Goal: Find specific page/section: Find specific page/section

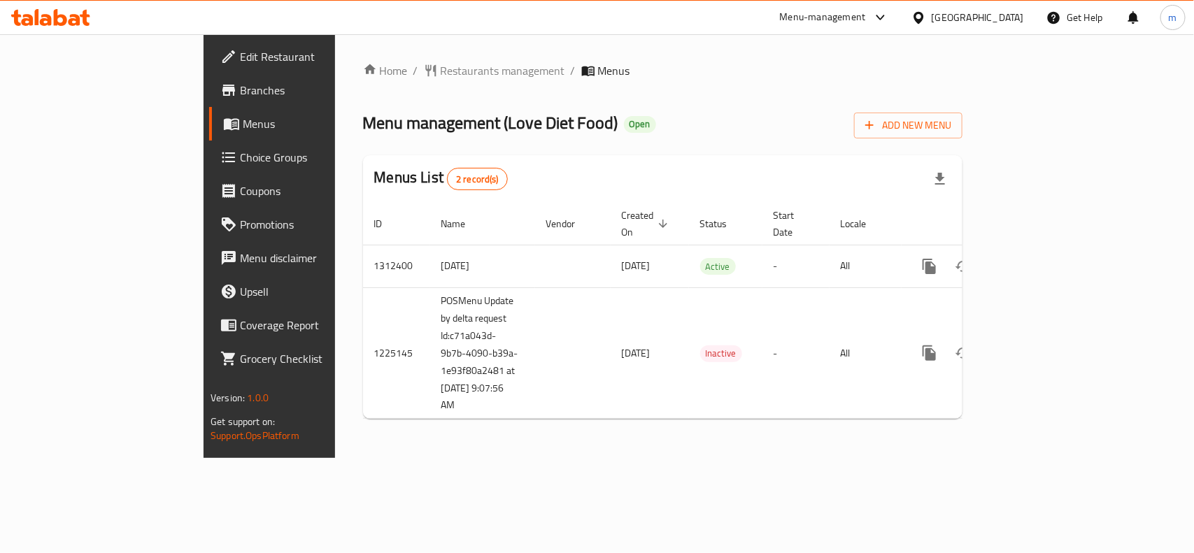
click at [932, 19] on div at bounding box center [922, 17] width 20 height 15
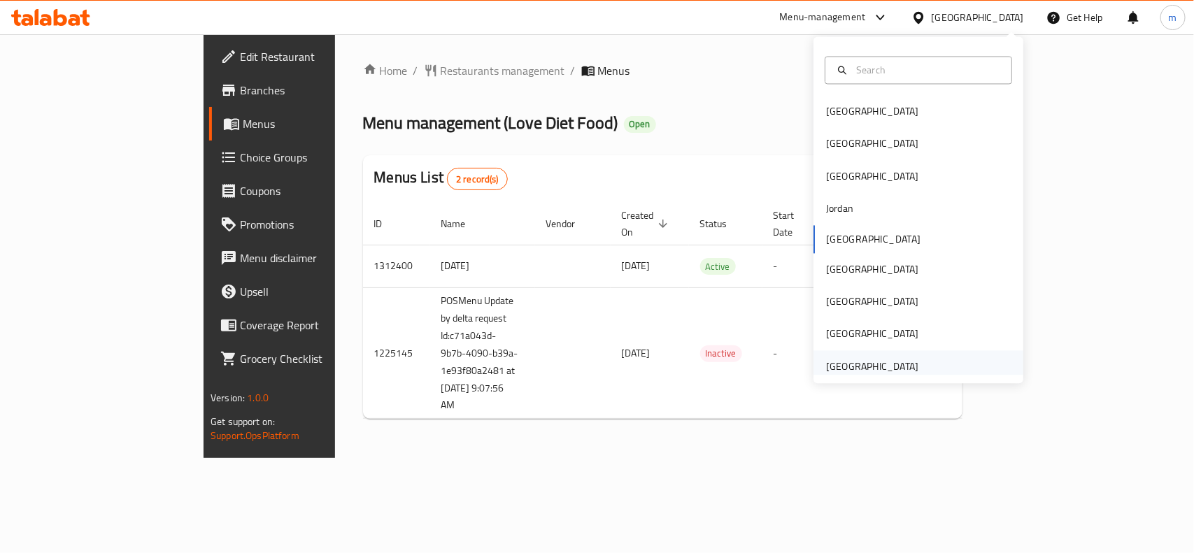
click at [862, 357] on div "[GEOGRAPHIC_DATA]" at bounding box center [872, 366] width 115 height 32
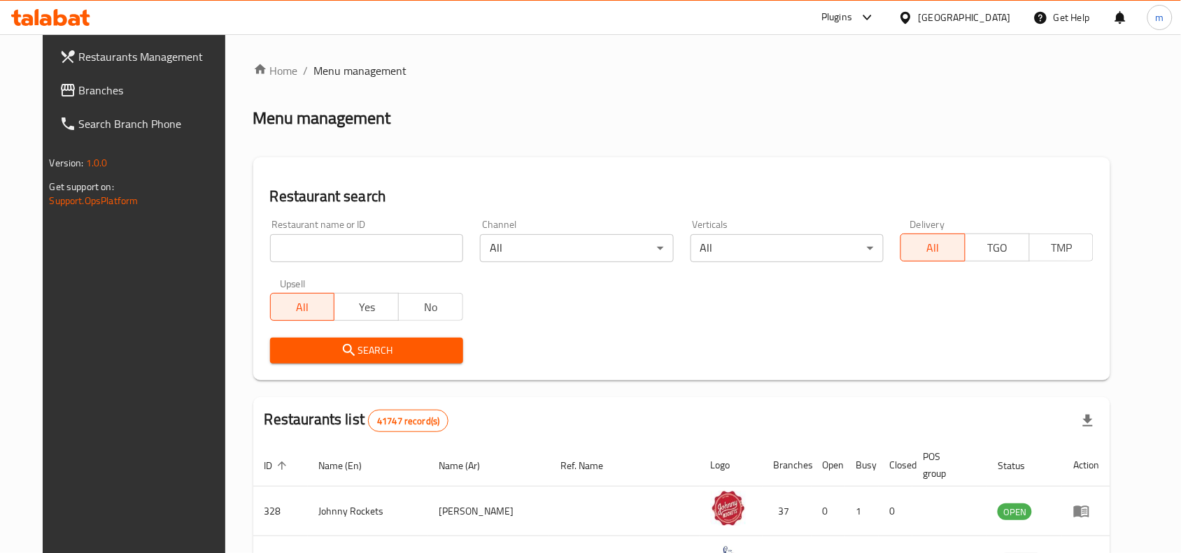
click at [83, 94] on span "Branches" at bounding box center [154, 90] width 150 height 17
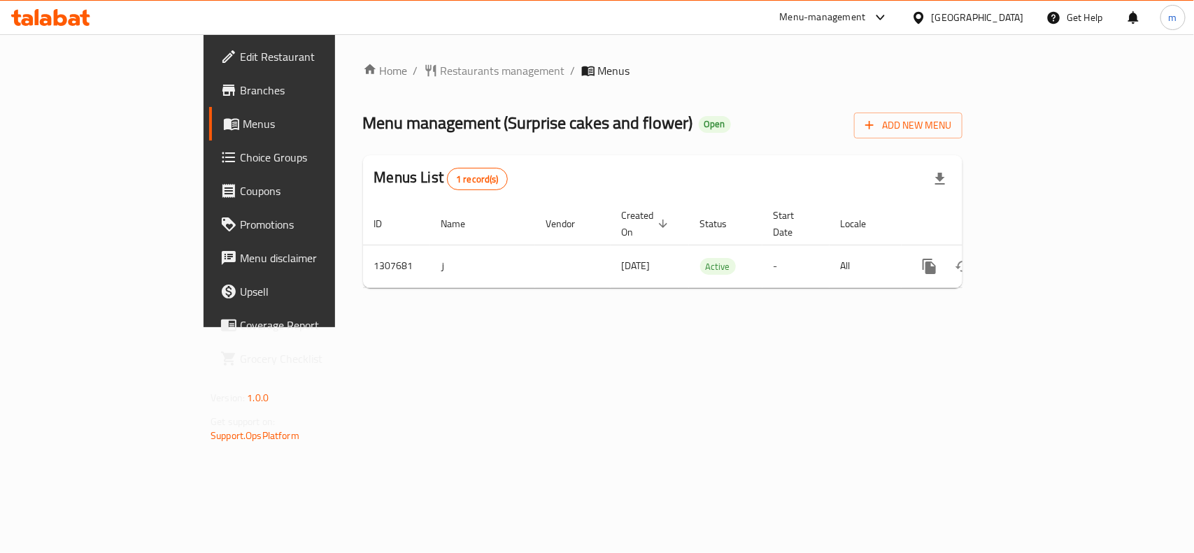
click at [441, 70] on span "Restaurants management" at bounding box center [503, 70] width 125 height 17
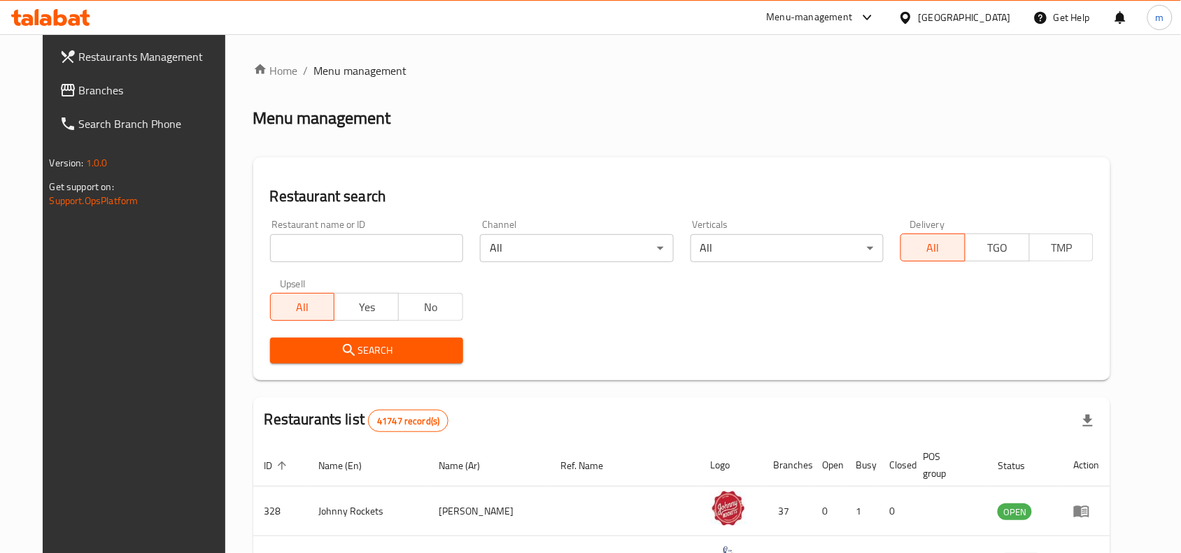
click at [319, 246] on div "Home / Menu management Menu management Restaurant search Restaurant name or ID …" at bounding box center [682, 495] width 858 height 867
click at [319, 246] on input "search" at bounding box center [366, 248] width 193 height 28
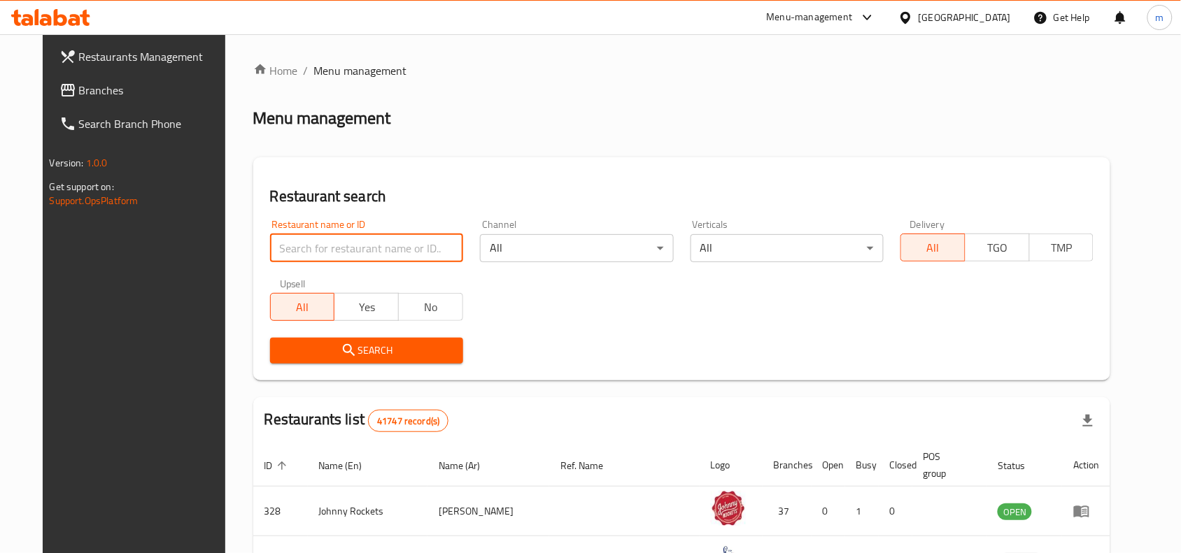
paste input "704412"
type input "704412"
click button "Search" at bounding box center [366, 351] width 193 height 26
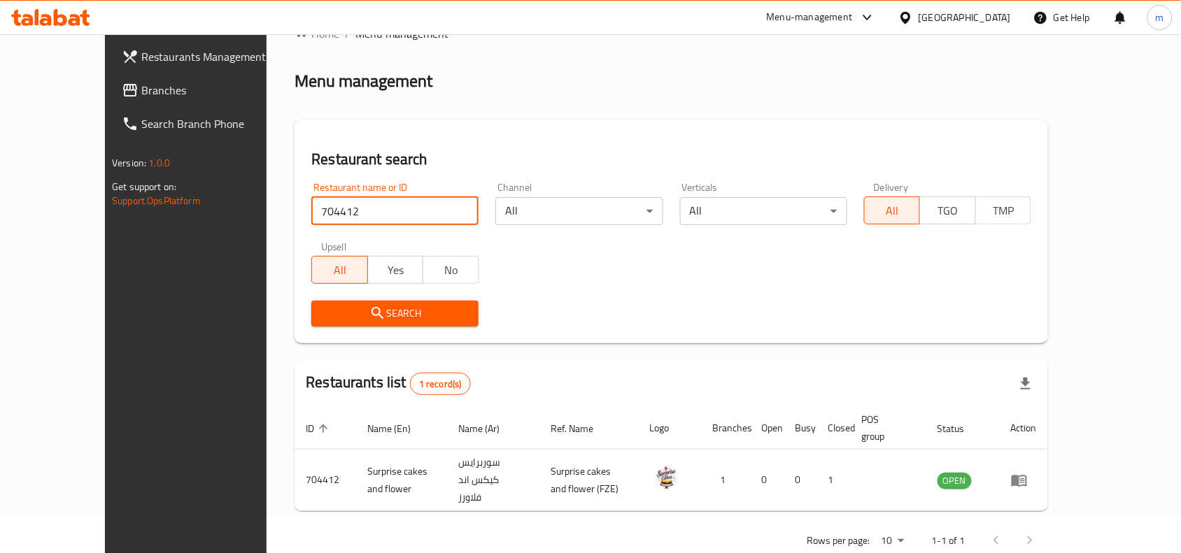
scroll to position [43, 0]
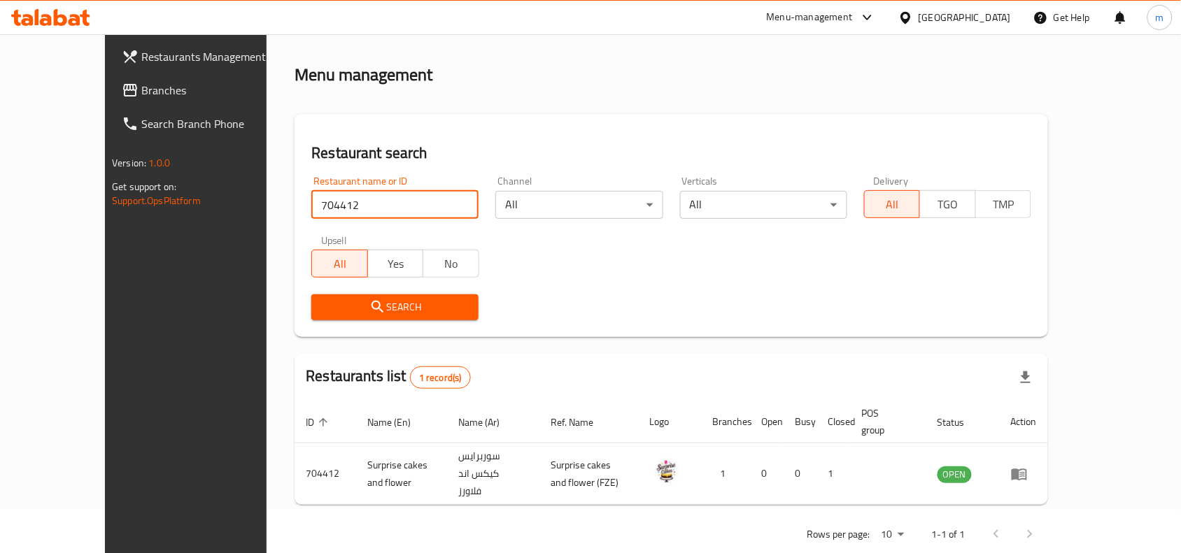
click at [1027, 469] on icon "enhanced table" at bounding box center [1019, 475] width 15 height 12
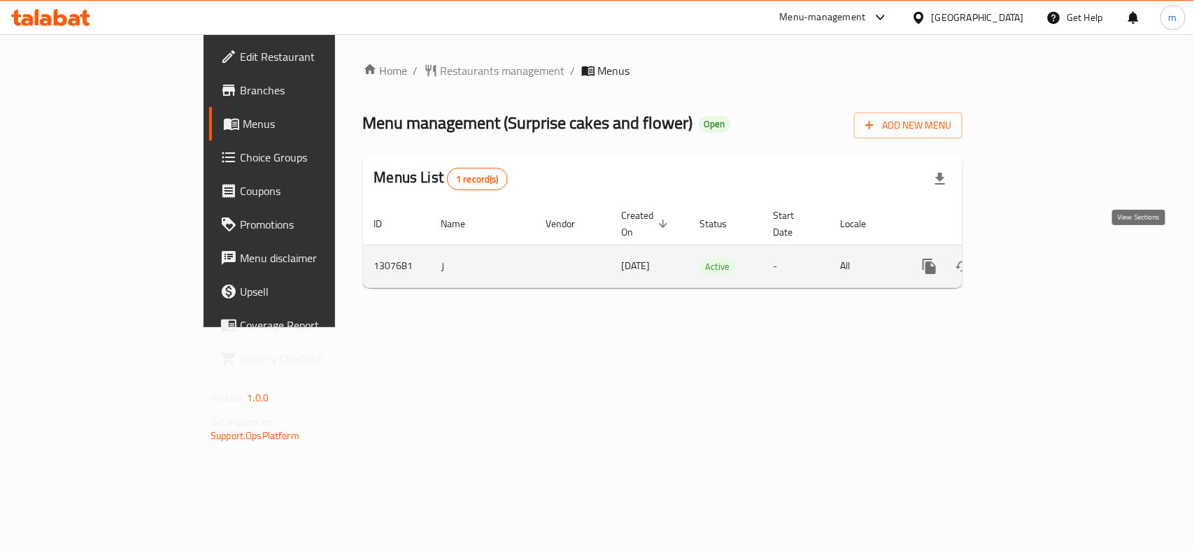
click at [1039, 258] on icon "enhanced table" at bounding box center [1030, 266] width 17 height 17
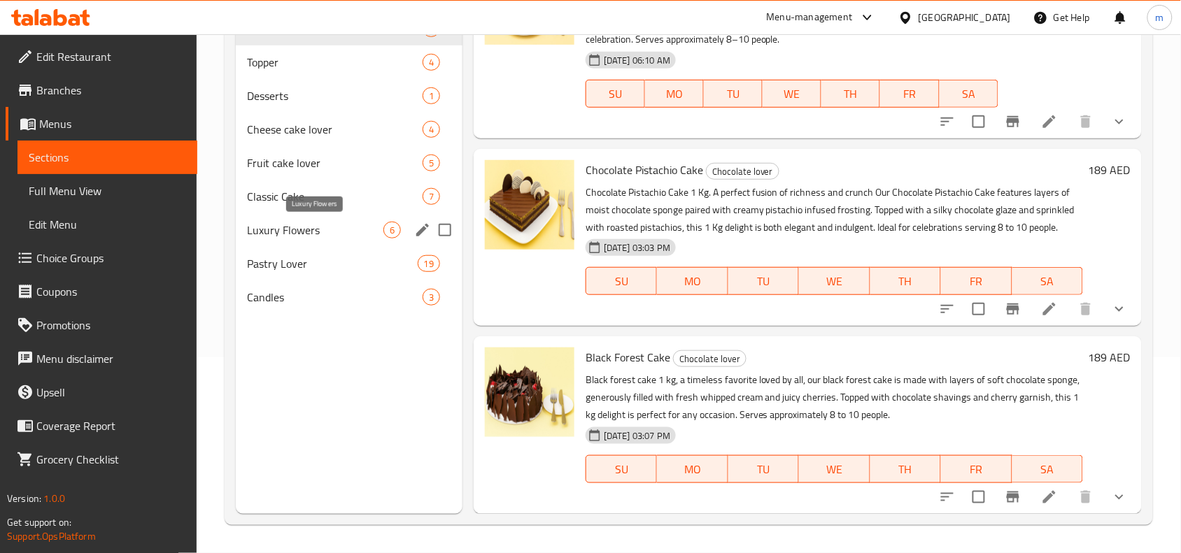
scroll to position [197, 0]
click at [964, 22] on div "[GEOGRAPHIC_DATA]" at bounding box center [965, 17] width 92 height 15
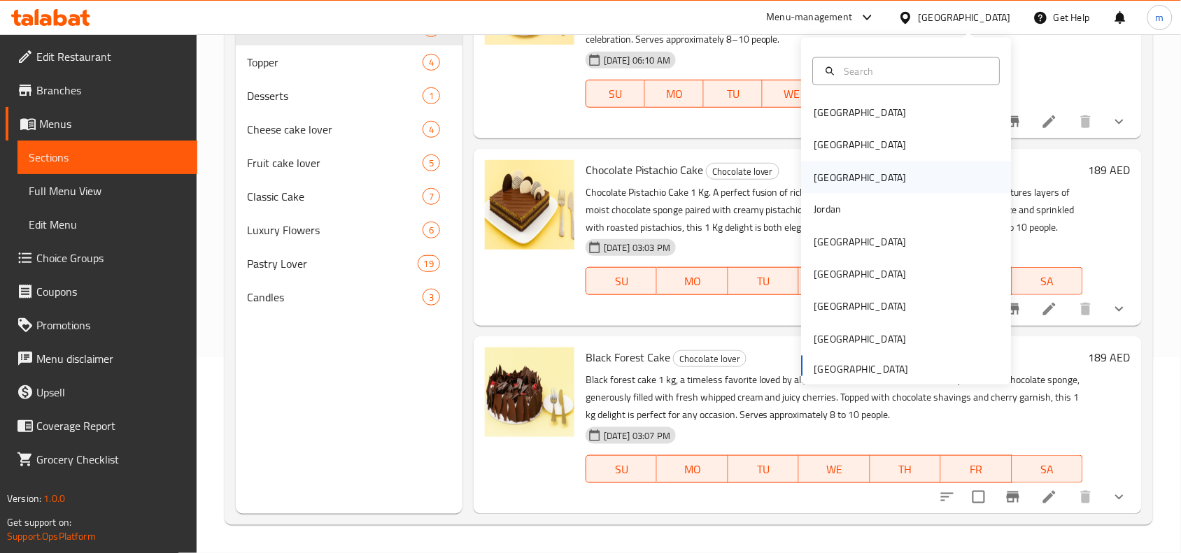
click at [838, 162] on div "Iraq" at bounding box center [907, 178] width 210 height 32
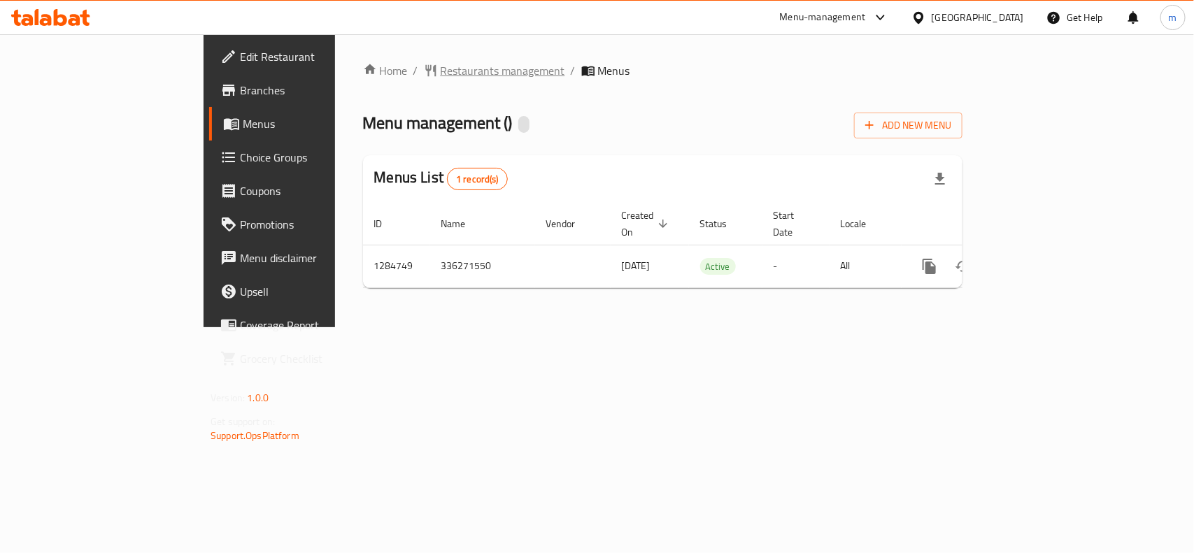
click at [441, 71] on span "Restaurants management" at bounding box center [503, 70] width 125 height 17
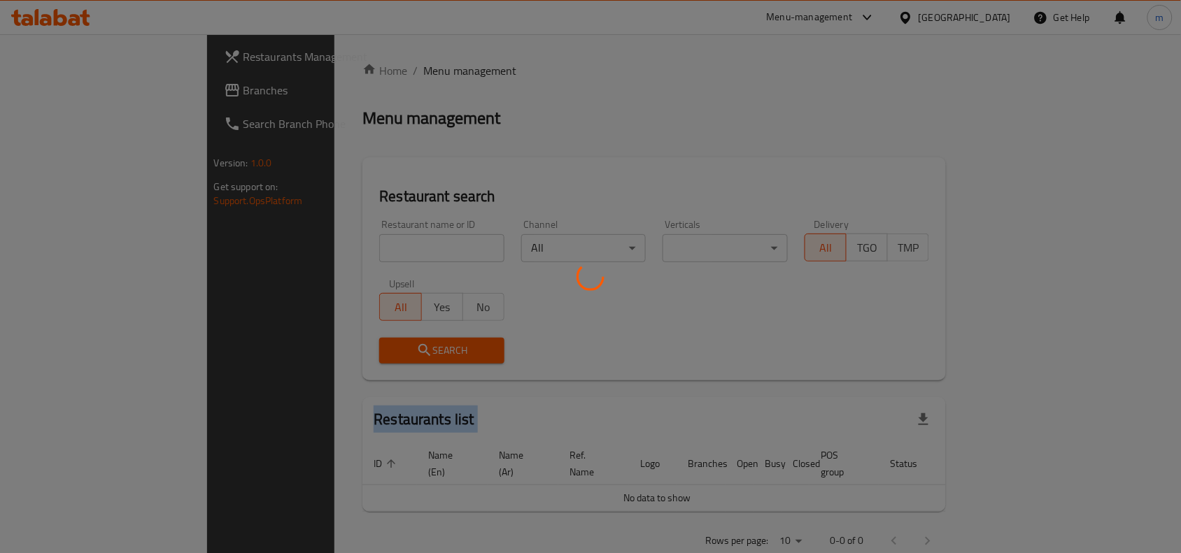
click at [367, 71] on div at bounding box center [590, 276] width 1181 height 553
click at [348, 241] on div at bounding box center [590, 276] width 1181 height 553
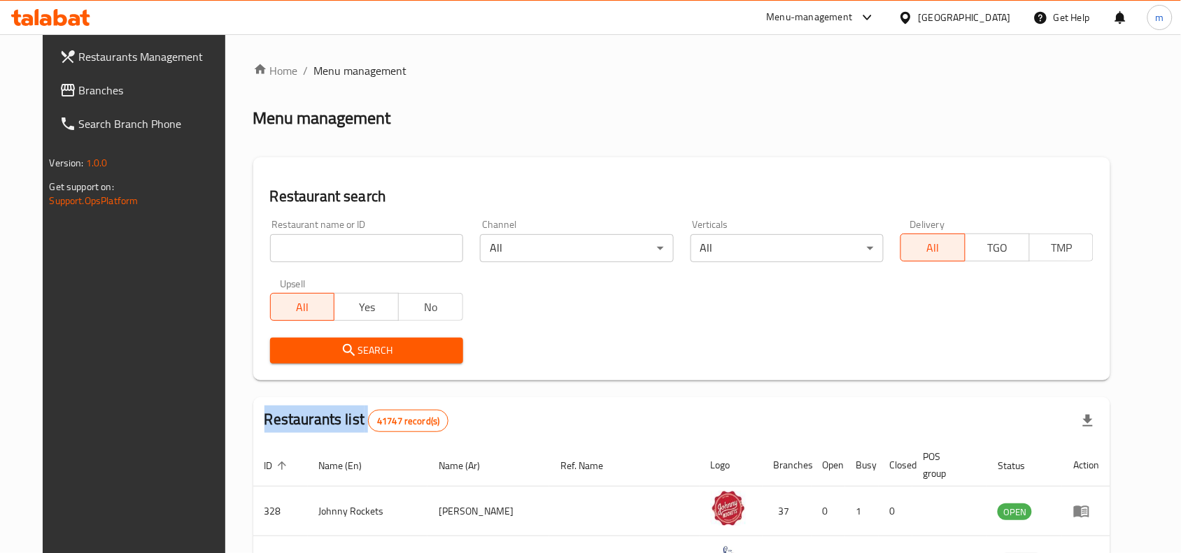
click at [348, 241] on div "Home / Menu management Menu management Restaurant search Restaurant name or ID …" at bounding box center [682, 495] width 858 height 867
click at [348, 241] on input "search" at bounding box center [366, 248] width 193 height 28
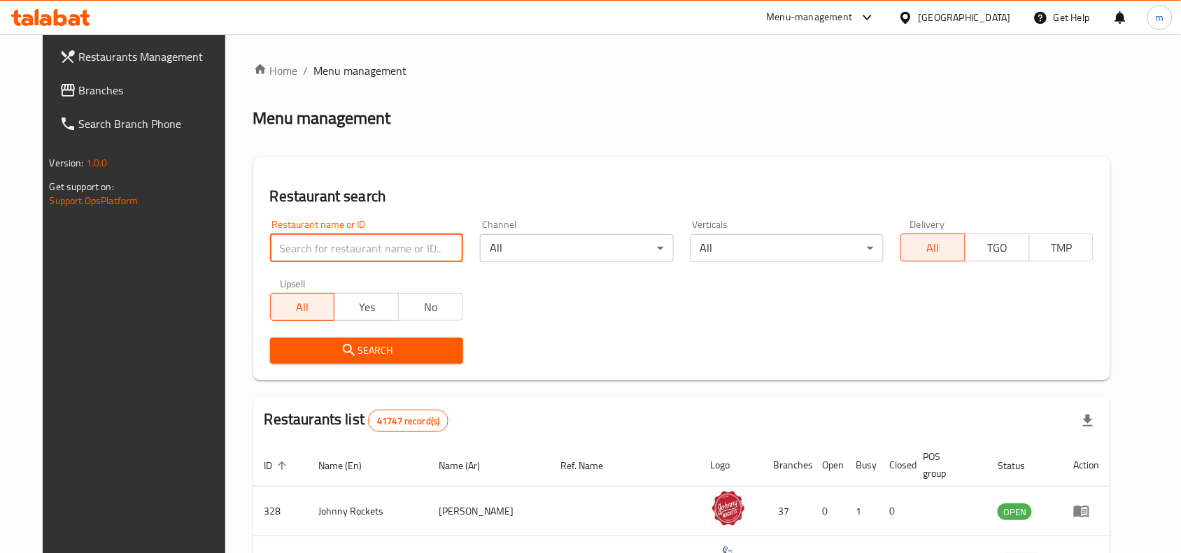
click at [348, 241] on input "search" at bounding box center [366, 248] width 193 height 28
paste input "695798"
type input "695798"
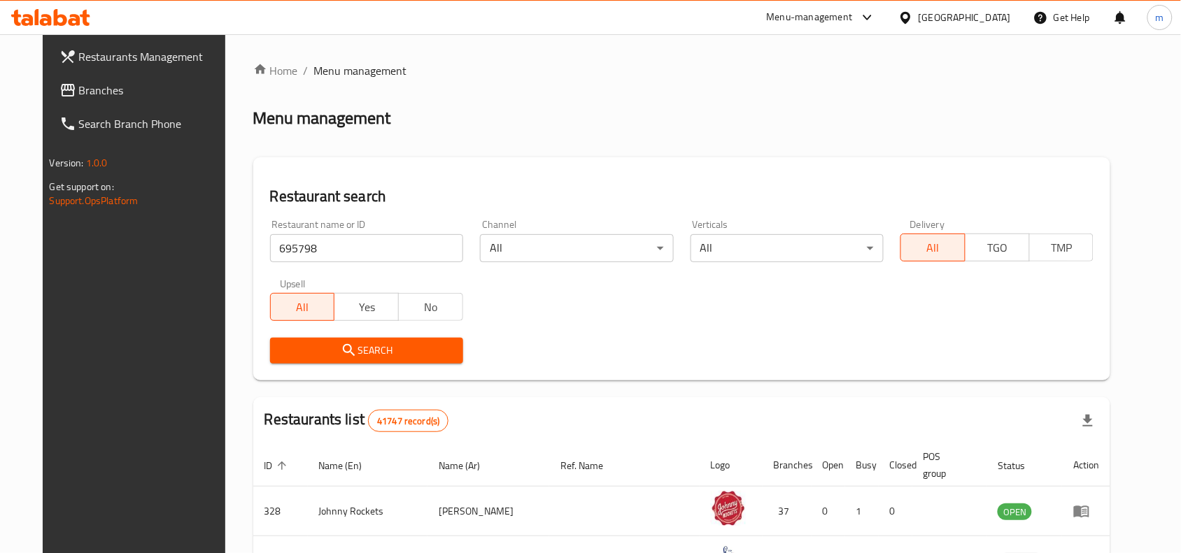
click at [368, 345] on span "Search" at bounding box center [366, 350] width 171 height 17
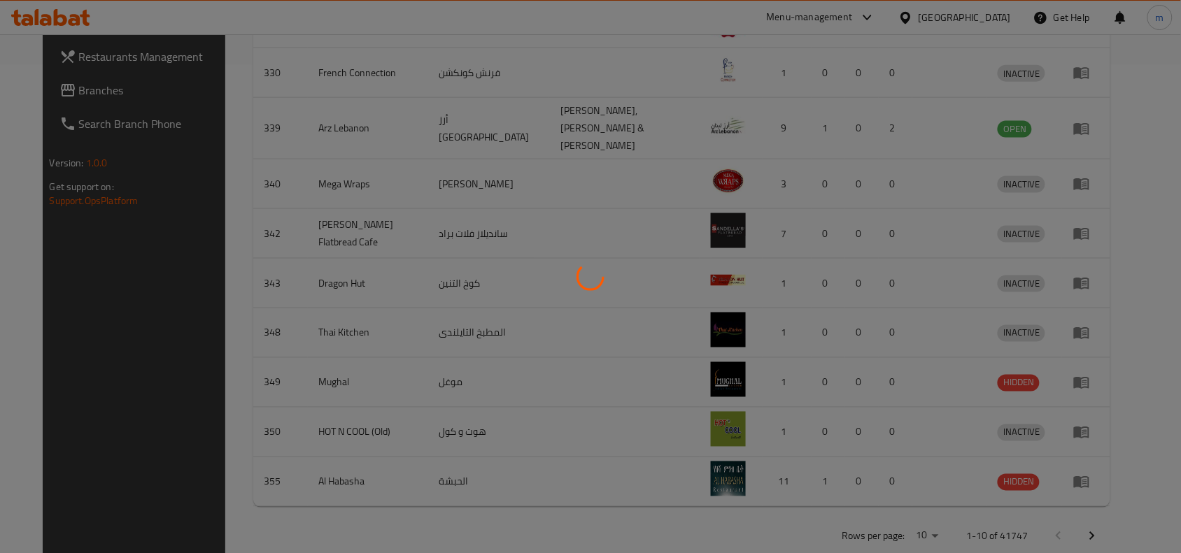
scroll to position [43, 0]
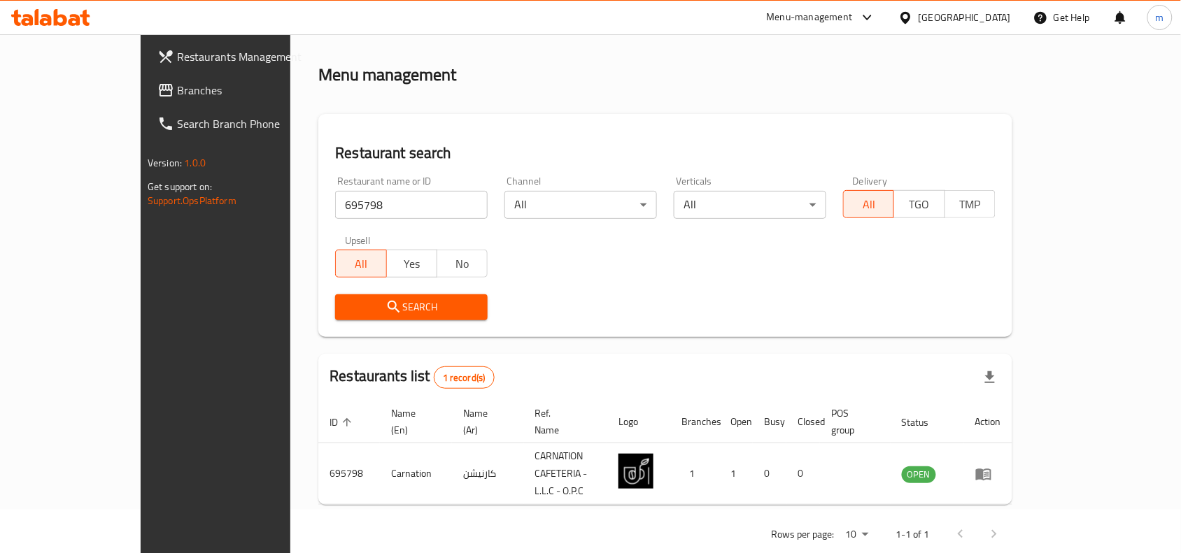
drag, startPoint x: 84, startPoint y: 94, endPoint x: 73, endPoint y: 101, distance: 12.6
click at [177, 94] on span "Branches" at bounding box center [252, 90] width 150 height 17
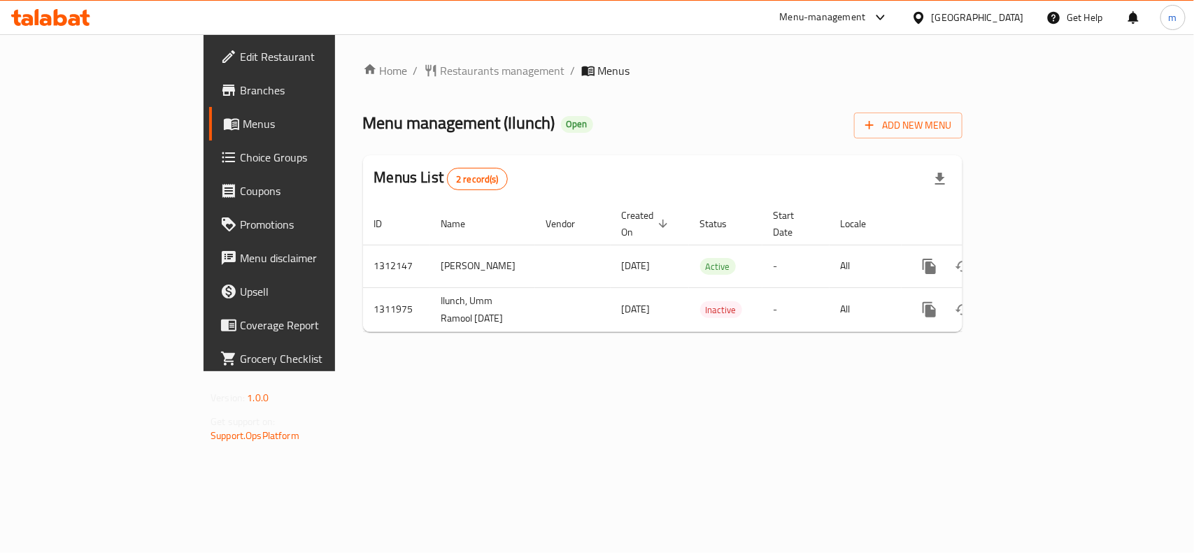
click at [522, 117] on div "Menu management ( Ilunch ) Open Add New Menu" at bounding box center [663, 122] width 600 height 31
click at [441, 68] on span "Restaurants management" at bounding box center [503, 70] width 125 height 17
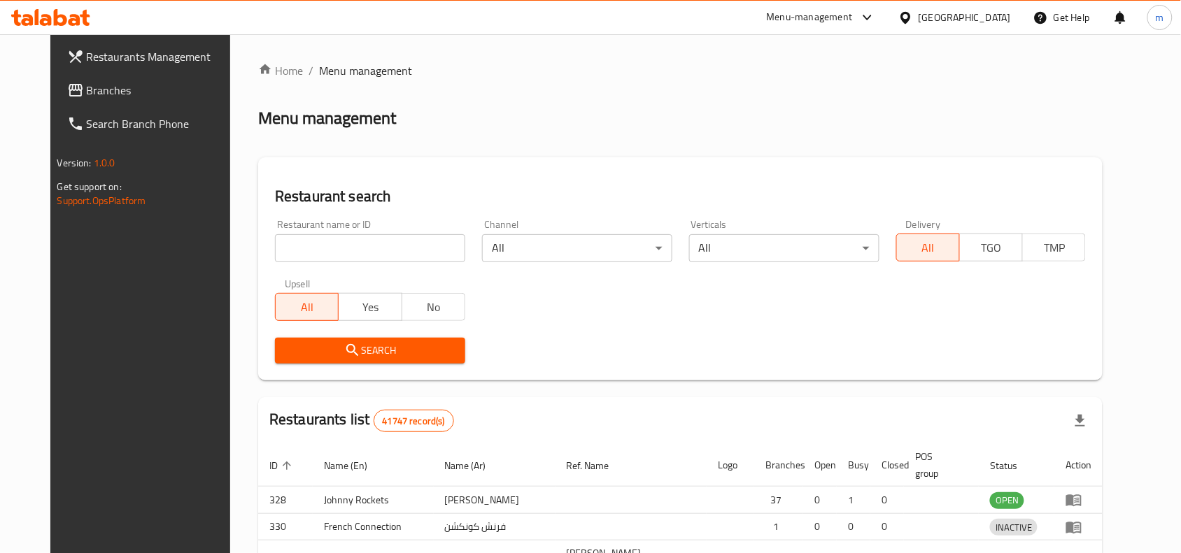
click at [318, 253] on div at bounding box center [590, 276] width 1181 height 553
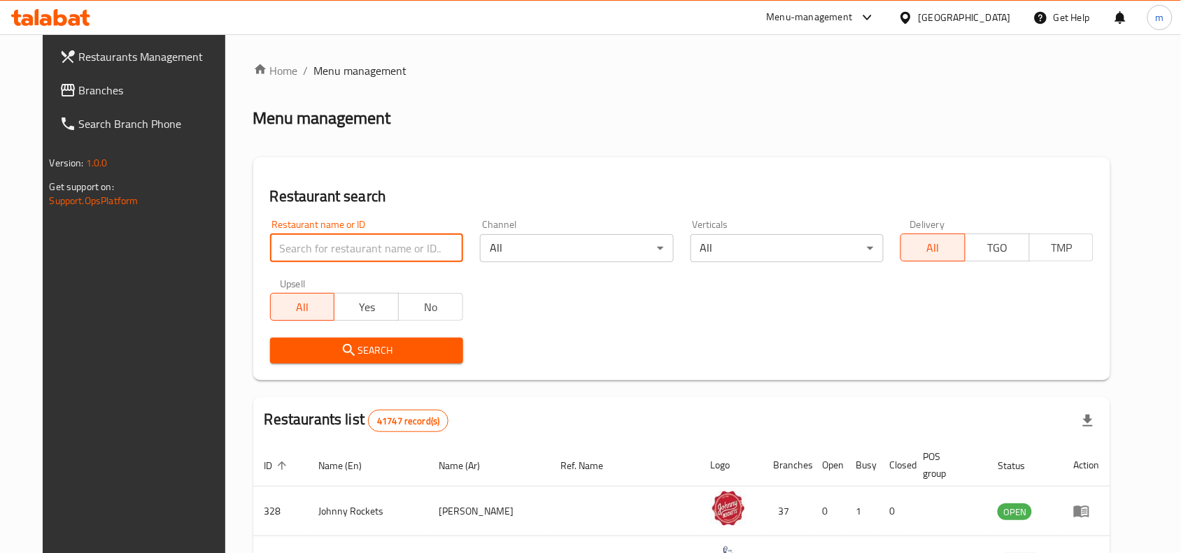
click at [318, 253] on input "search" at bounding box center [366, 248] width 193 height 28
paste input "705975"
type input "705975"
click button "Search" at bounding box center [366, 351] width 193 height 26
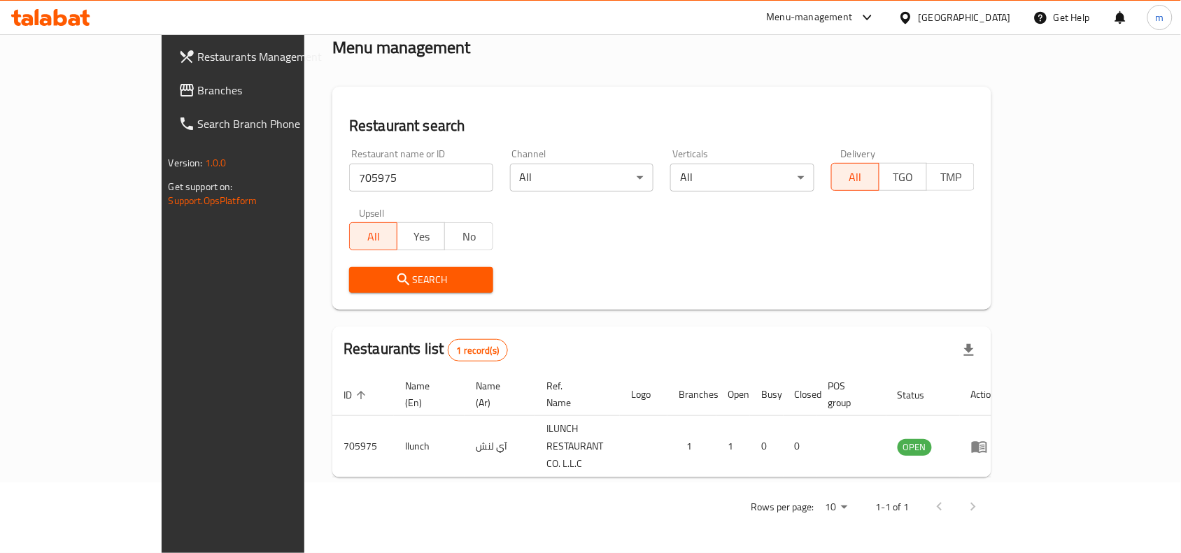
scroll to position [43, 0]
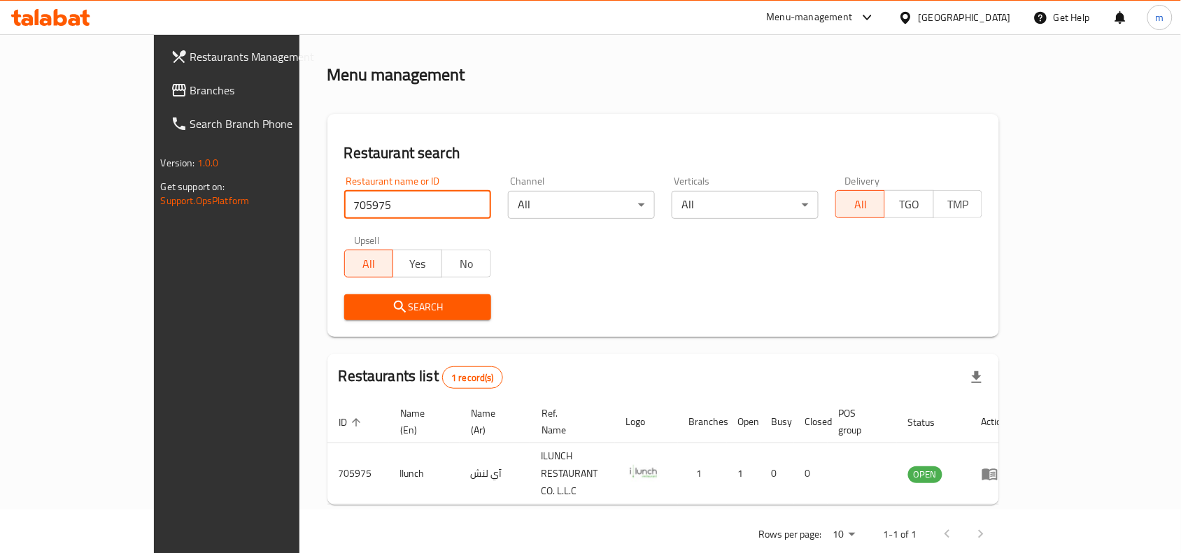
drag, startPoint x: 50, startPoint y: 96, endPoint x: 27, endPoint y: 99, distance: 24.0
click at [190, 96] on span "Branches" at bounding box center [265, 90] width 150 height 17
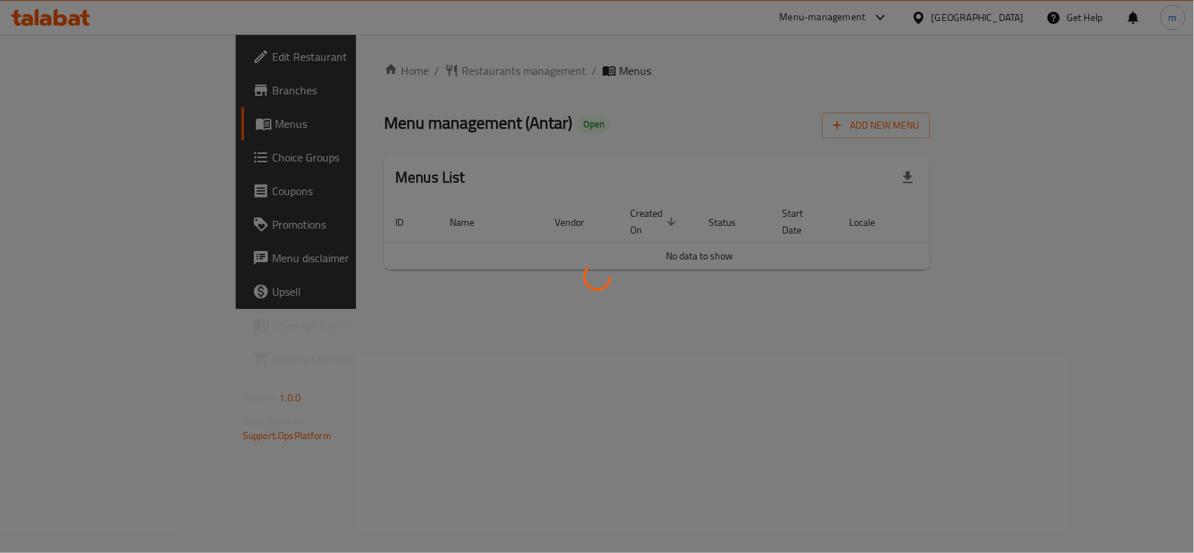
click at [372, 66] on div at bounding box center [597, 276] width 1194 height 553
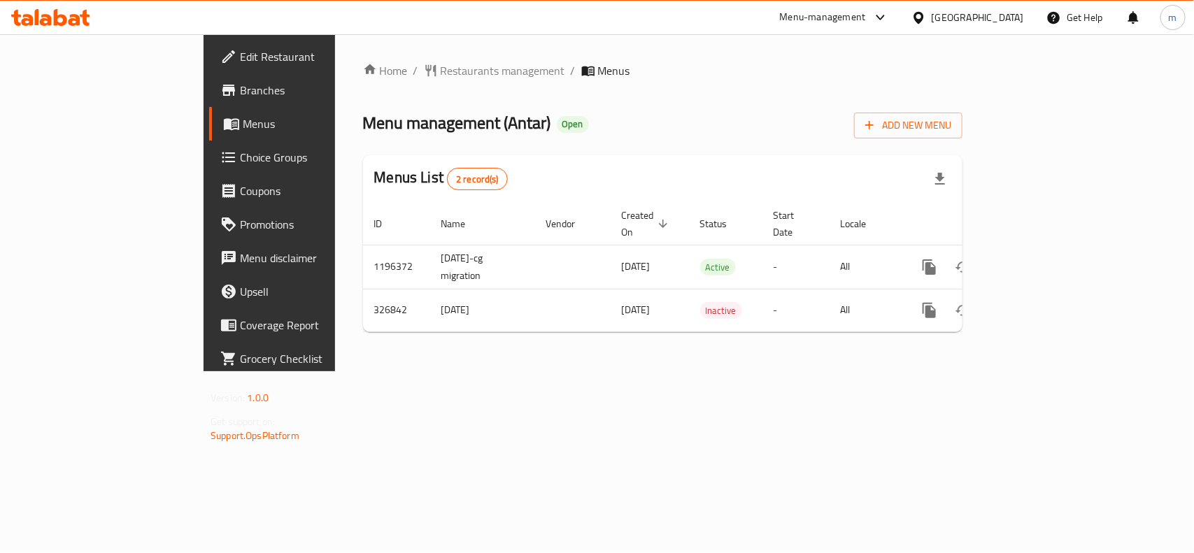
click at [441, 66] on span "Restaurants management" at bounding box center [503, 70] width 125 height 17
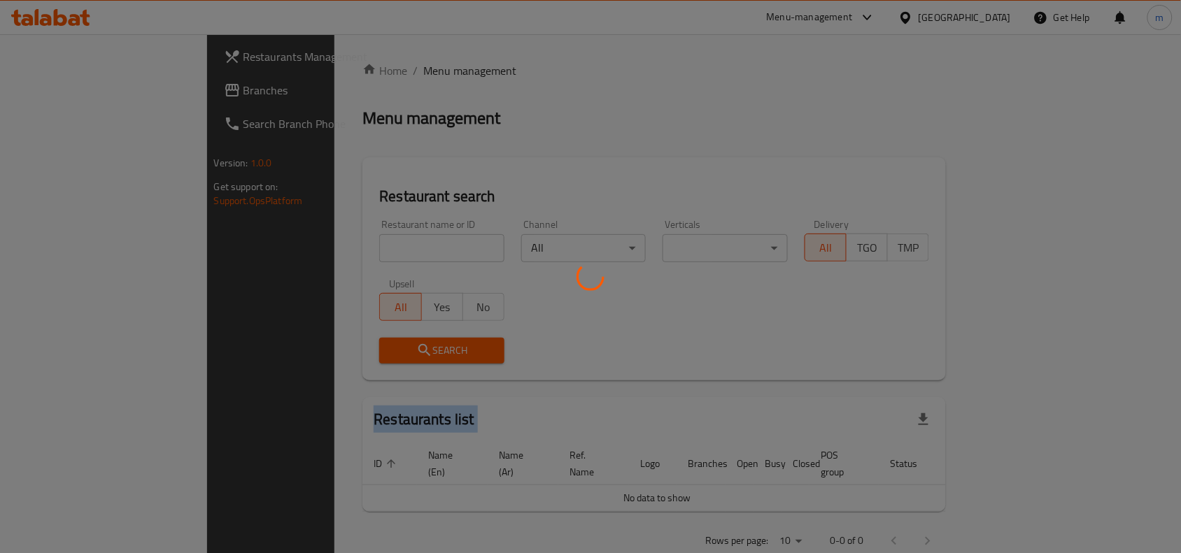
click at [372, 66] on div at bounding box center [590, 276] width 1181 height 553
click at [336, 241] on div at bounding box center [590, 276] width 1181 height 553
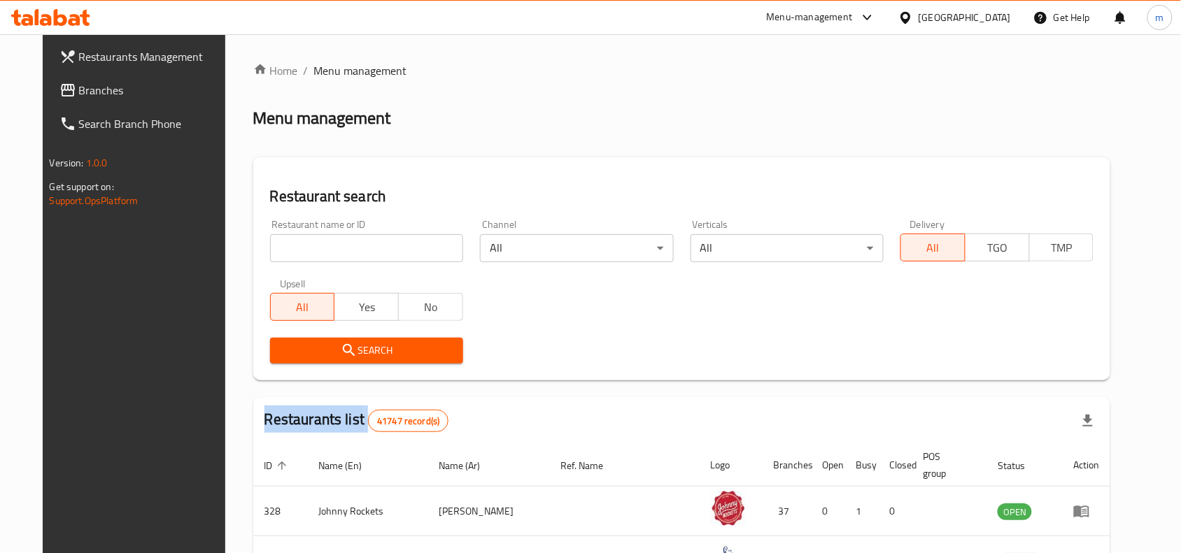
click at [336, 241] on div "Home / Menu management Menu management Restaurant search Restaurant name or ID …" at bounding box center [682, 495] width 858 height 867
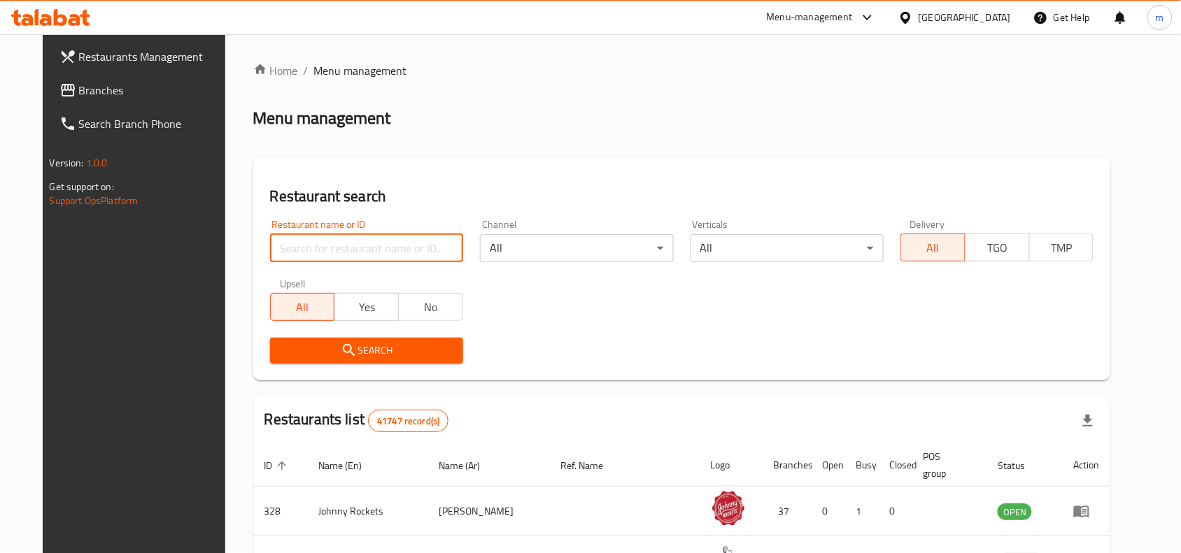
paste input "629747"
type input "629747"
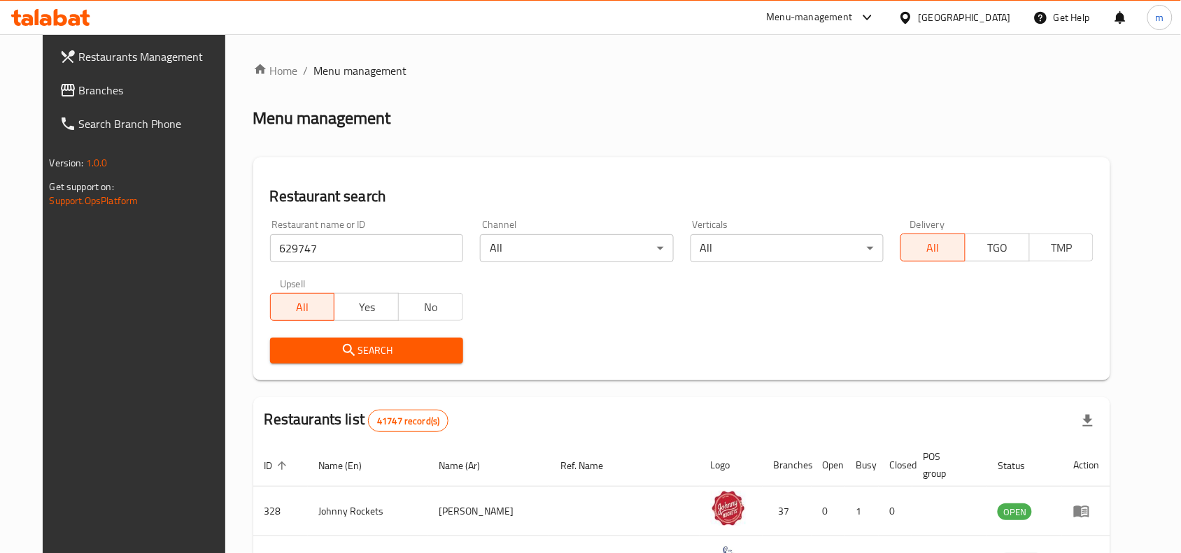
click at [403, 357] on span "Search" at bounding box center [366, 350] width 171 height 17
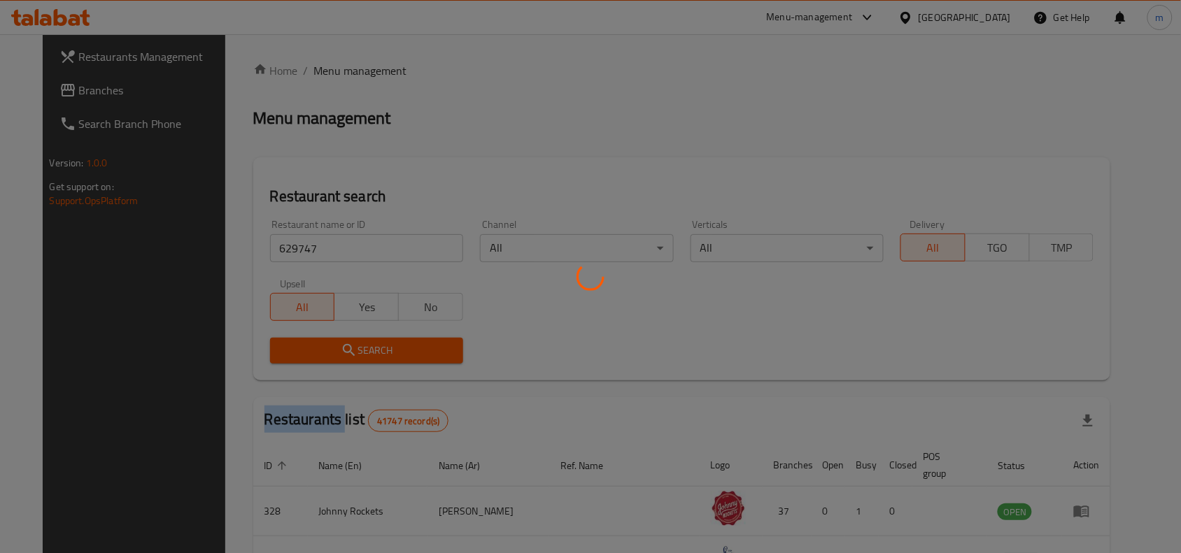
click at [403, 357] on div at bounding box center [590, 276] width 1181 height 553
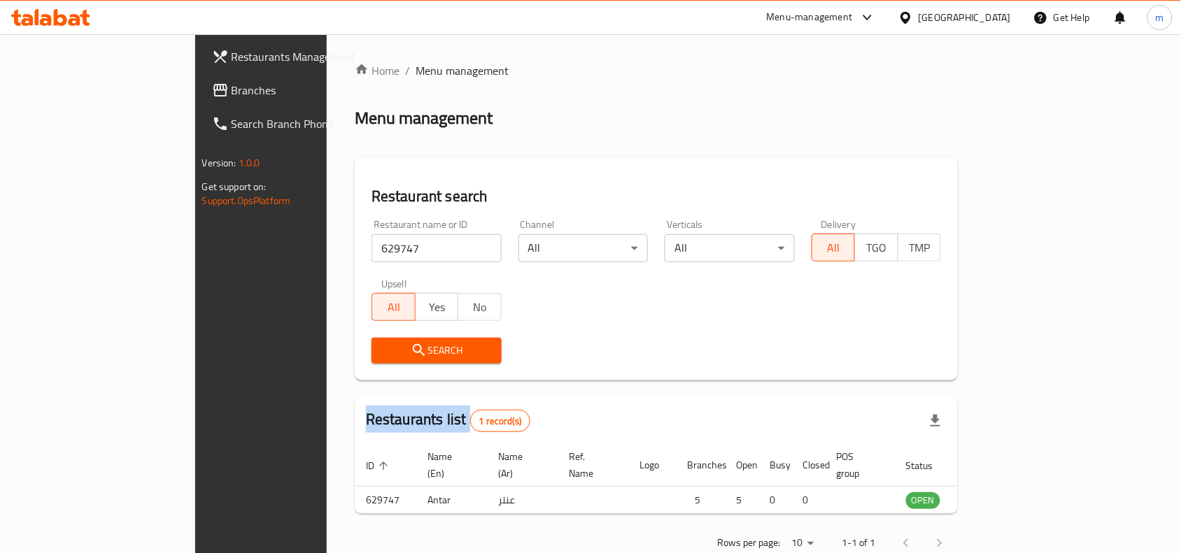
scroll to position [43, 0]
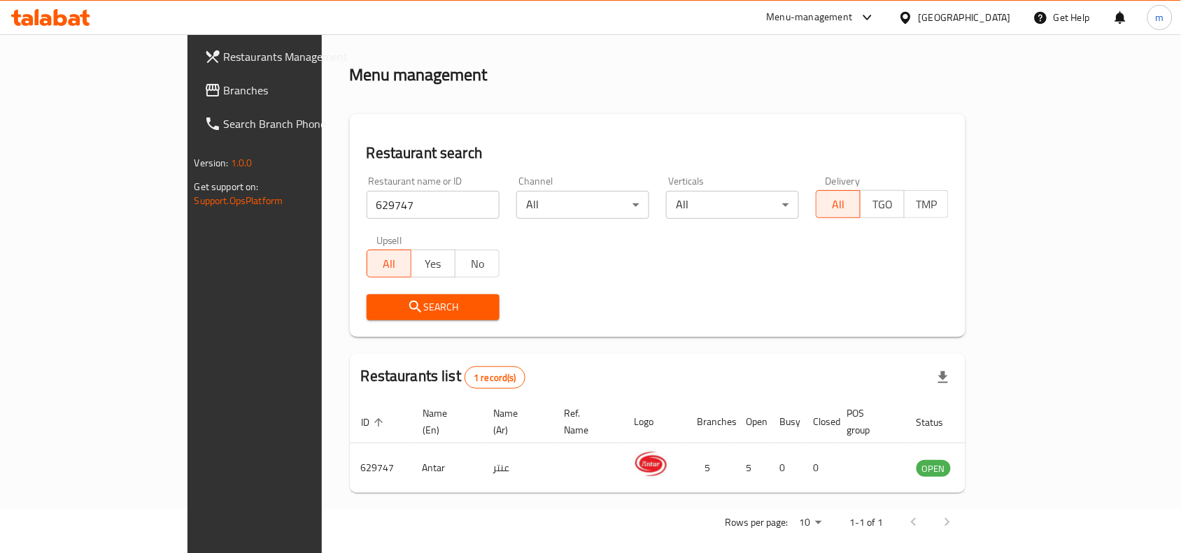
click at [572, 305] on div "Search" at bounding box center [658, 307] width 600 height 43
